Goal: Navigation & Orientation: Find specific page/section

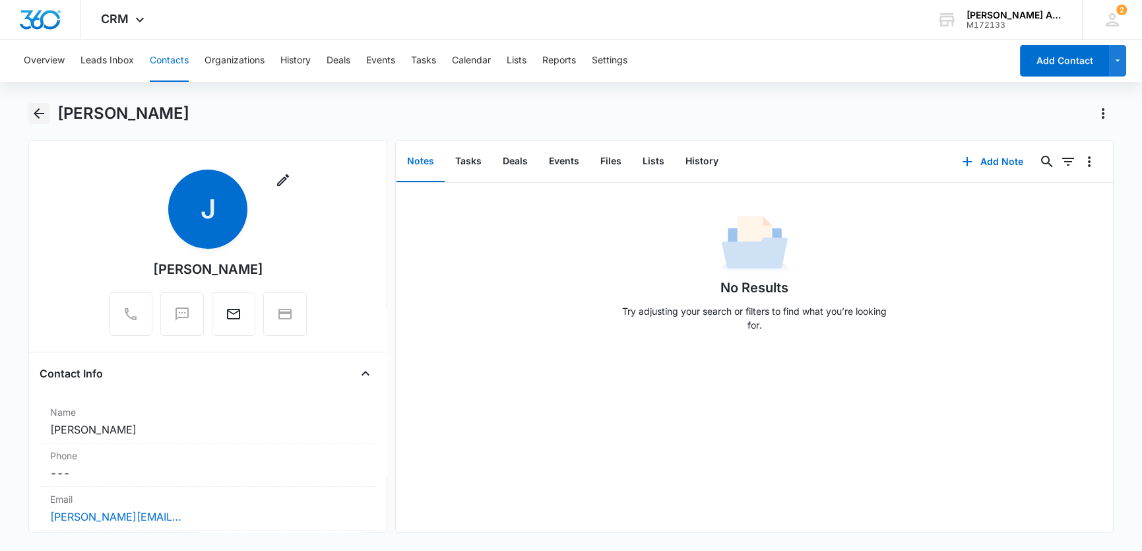
click at [40, 111] on icon "Back" at bounding box center [39, 114] width 16 height 16
click at [34, 112] on icon "Back" at bounding box center [39, 114] width 16 height 16
click at [40, 112] on icon "Back" at bounding box center [39, 114] width 16 height 16
click at [46, 58] on button "Overview" at bounding box center [44, 61] width 41 height 42
